Goal: Information Seeking & Learning: Learn about a topic

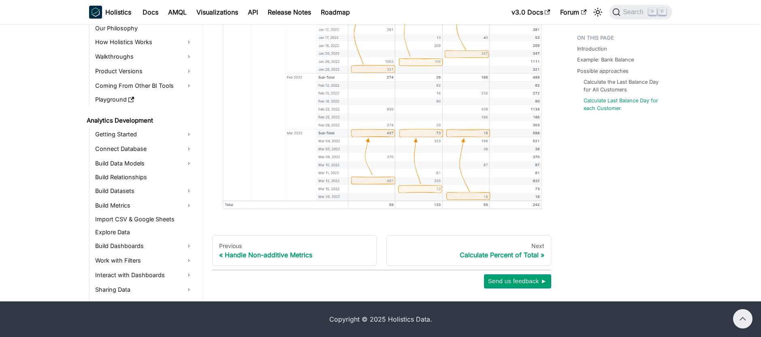
scroll to position [224, 0]
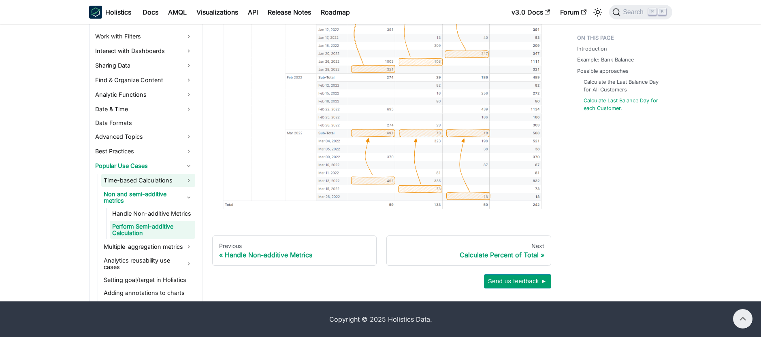
click at [178, 220] on link "Handle Non-additive Metrics" at bounding box center [152, 213] width 85 height 11
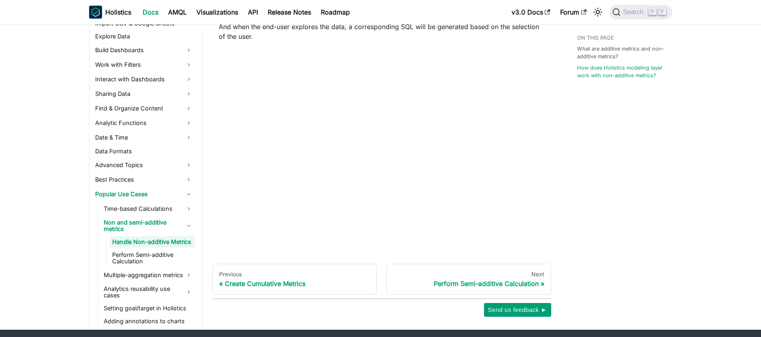
scroll to position [937, 0]
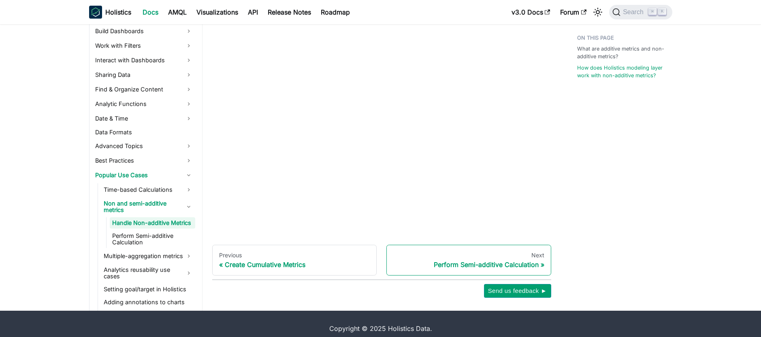
click at [475, 261] on div "Perform Semi-additive Calculation" at bounding box center [468, 265] width 151 height 8
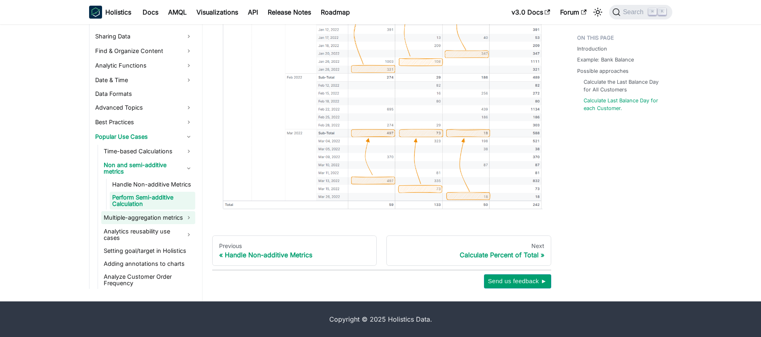
scroll to position [254, 0]
click at [171, 243] on link "Analytics reusability use cases" at bounding box center [148, 235] width 94 height 18
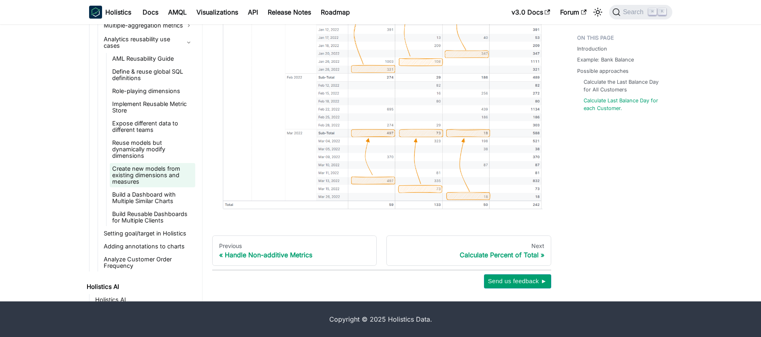
scroll to position [492, 0]
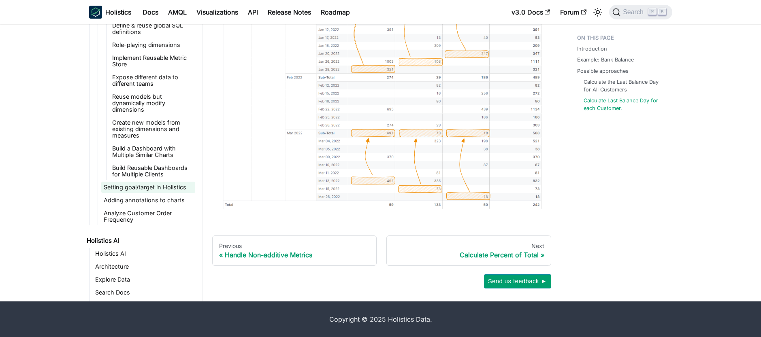
click at [147, 187] on link "Setting goal/target in Holistics" at bounding box center [148, 187] width 94 height 11
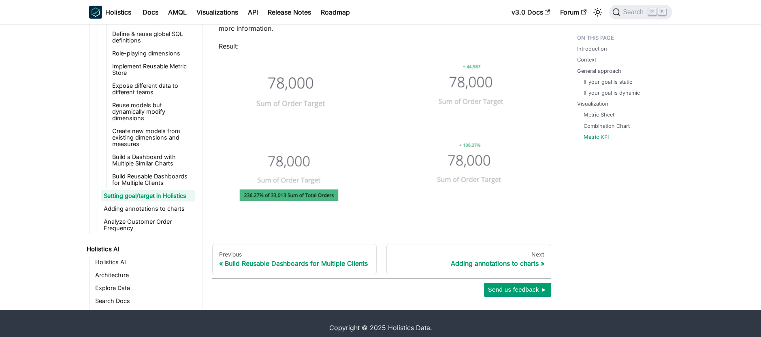
scroll to position [2506, 0]
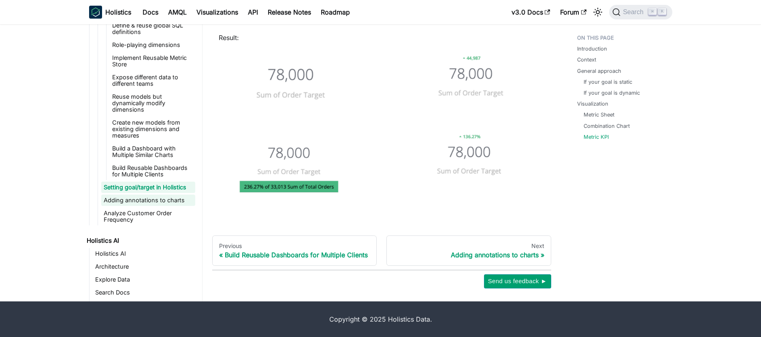
click at [171, 201] on link "Adding annotations to charts" at bounding box center [148, 200] width 94 height 11
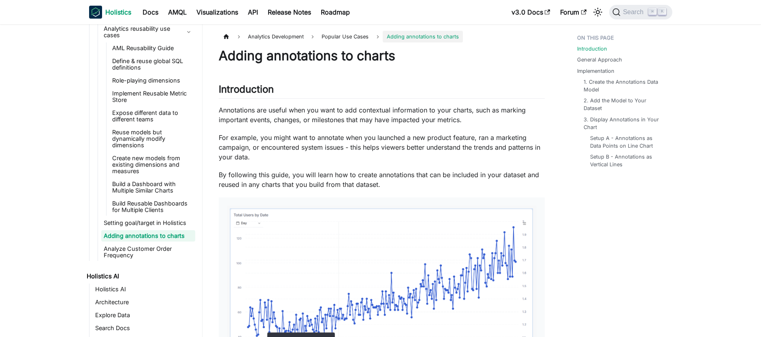
click at [106, 13] on b "Holistics" at bounding box center [118, 12] width 26 height 10
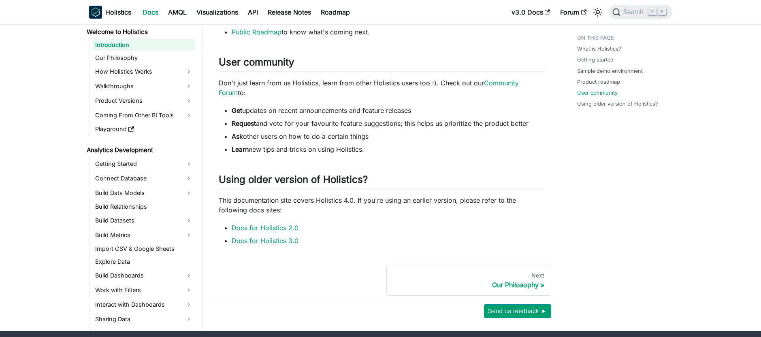
scroll to position [518, 0]
